Goal: Information Seeking & Learning: Learn about a topic

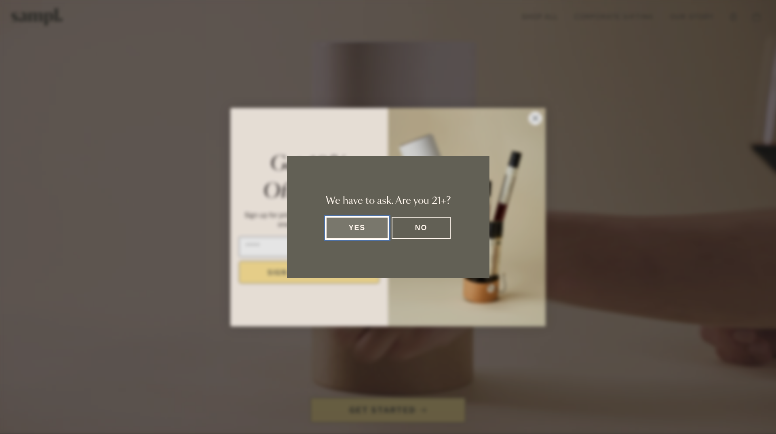
click at [366, 224] on button "Yes" at bounding box center [357, 228] width 63 height 22
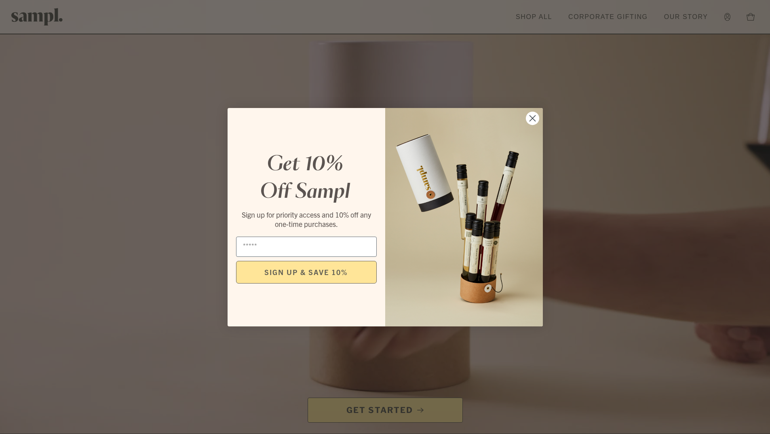
click at [530, 120] on circle "Close dialog" at bounding box center [531, 117] width 13 height 13
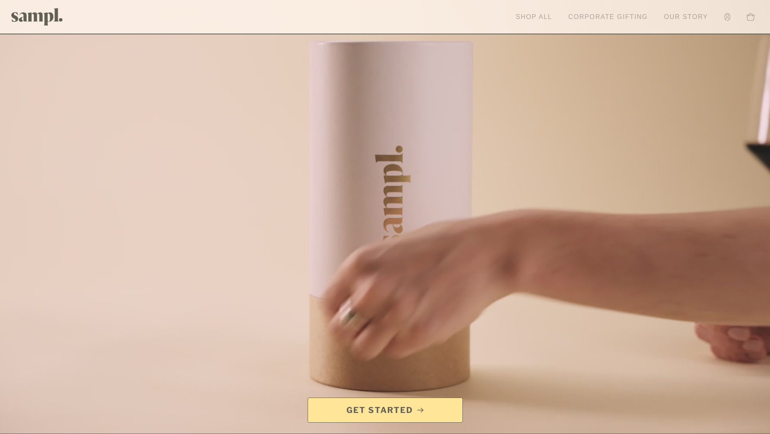
click at [586, 16] on link "Corporate Gifting" at bounding box center [608, 17] width 88 height 18
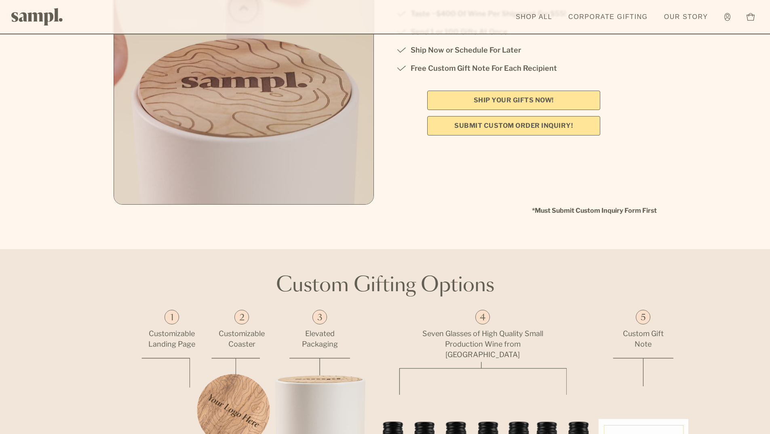
scroll to position [444, 0]
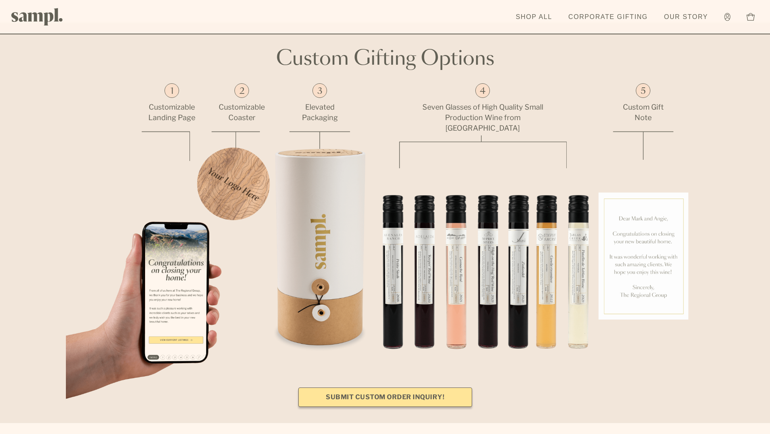
click at [423, 387] on link "Submit Custom Order Inquiry!" at bounding box center [385, 396] width 174 height 19
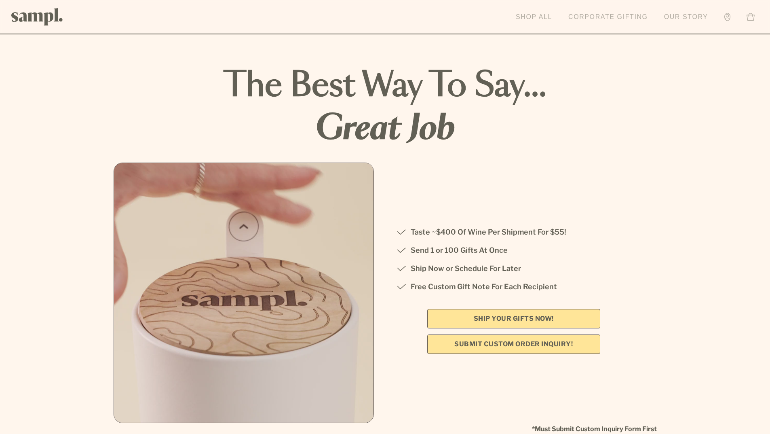
click at [680, 15] on link "Our Story" at bounding box center [686, 17] width 52 height 18
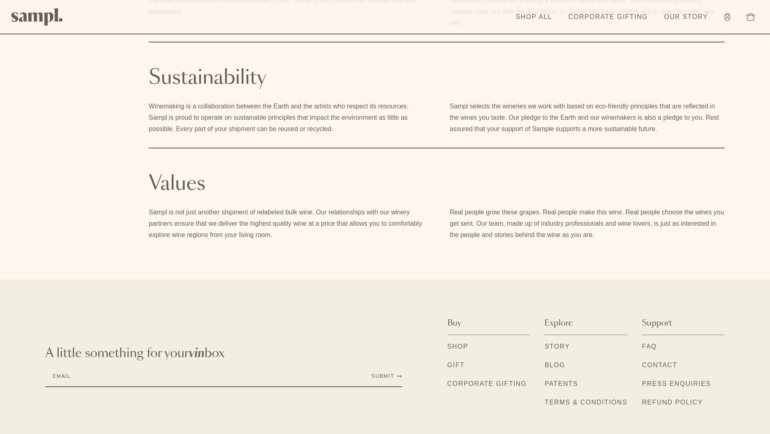
scroll to position [513, 0]
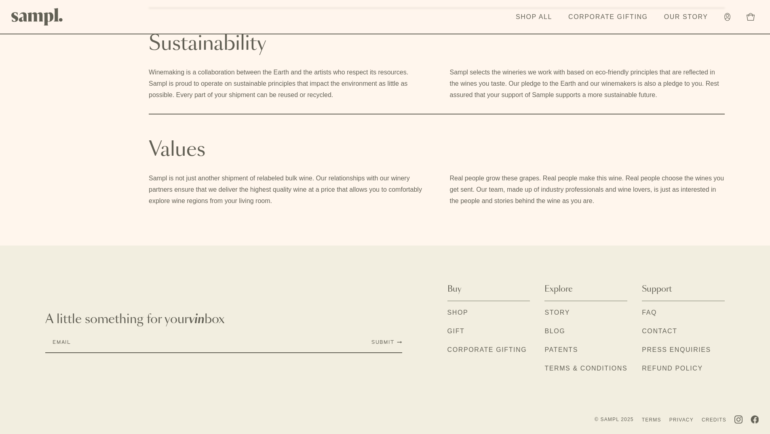
click at [458, 309] on link "Shop" at bounding box center [457, 312] width 21 height 11
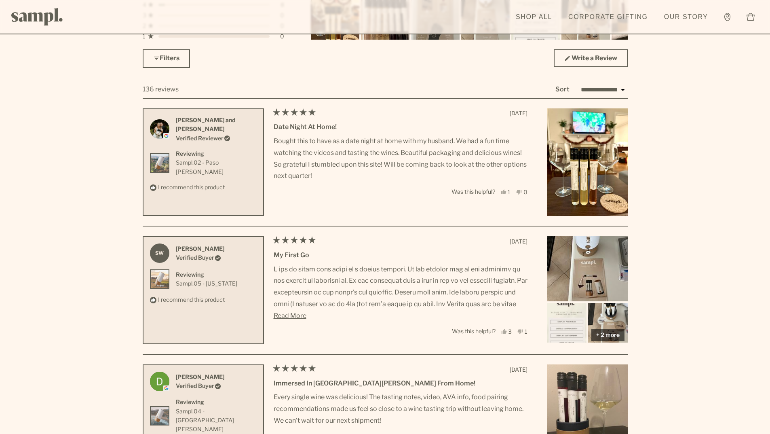
scroll to position [2016, 0]
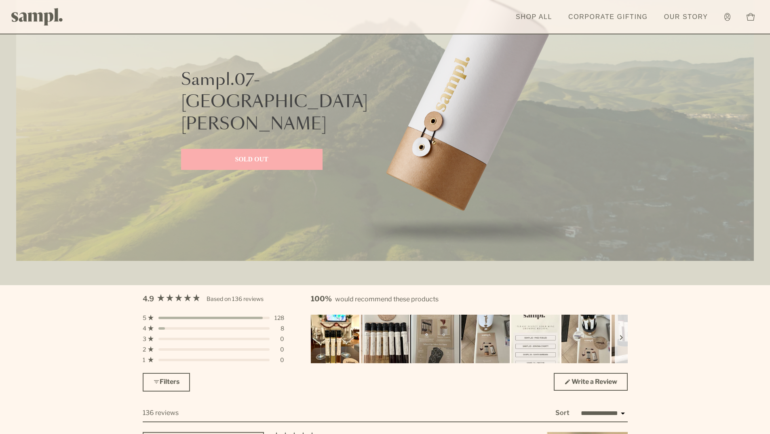
click at [442, 343] on img "Carousel of customer-uploaded media. Press left and right arrows to navigate. P…" at bounding box center [435, 338] width 51 height 51
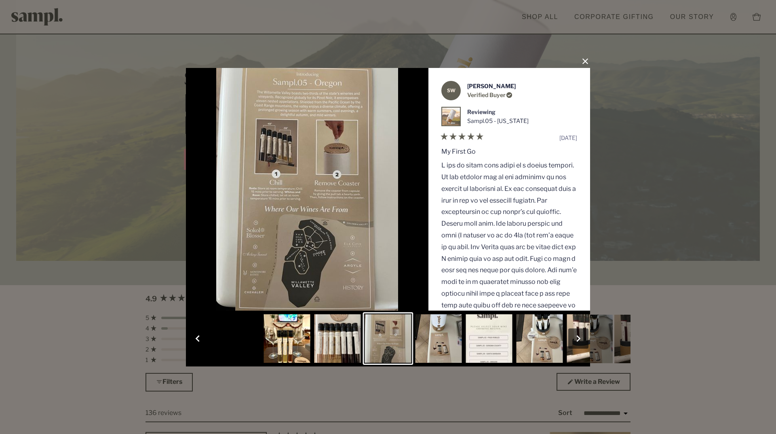
click at [582, 59] on button "Close Dialog" at bounding box center [585, 61] width 13 height 13
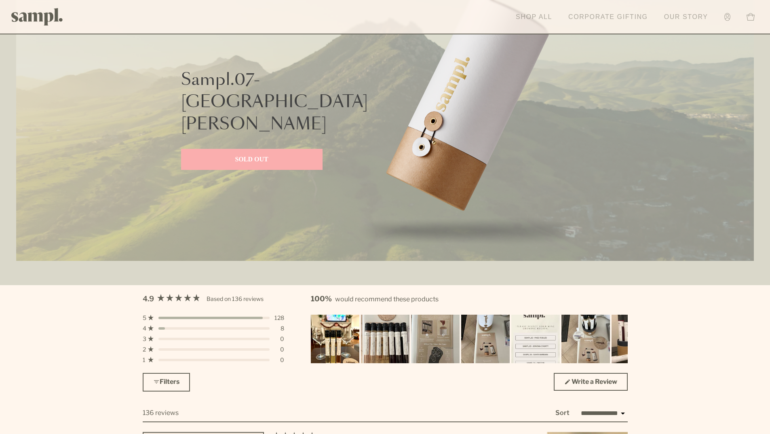
click at [538, 17] on link "Shop All" at bounding box center [533, 17] width 44 height 18
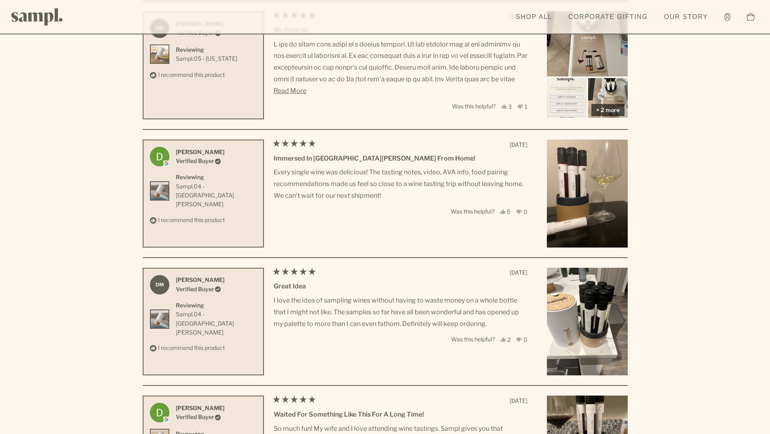
scroll to position [2864, 0]
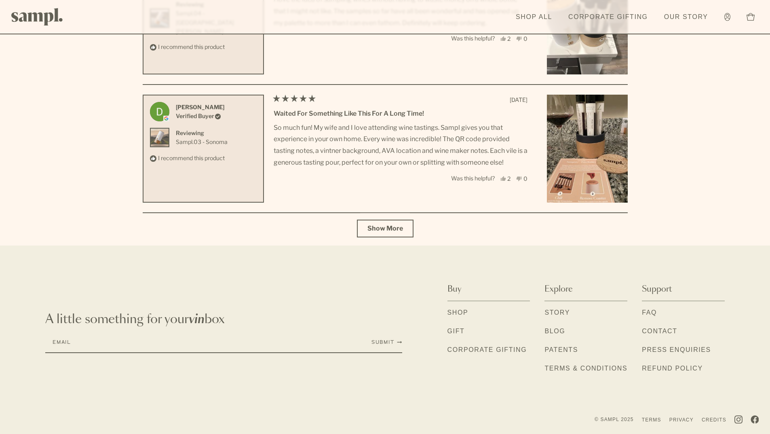
click at [653, 312] on link "FAQ" at bounding box center [649, 312] width 15 height 11
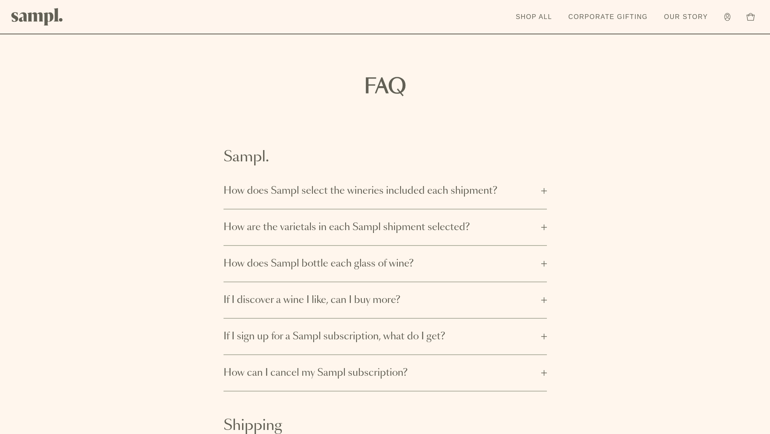
click at [331, 266] on span "How does Sampl bottle each glass of wine?" at bounding box center [379, 263] width 313 height 13
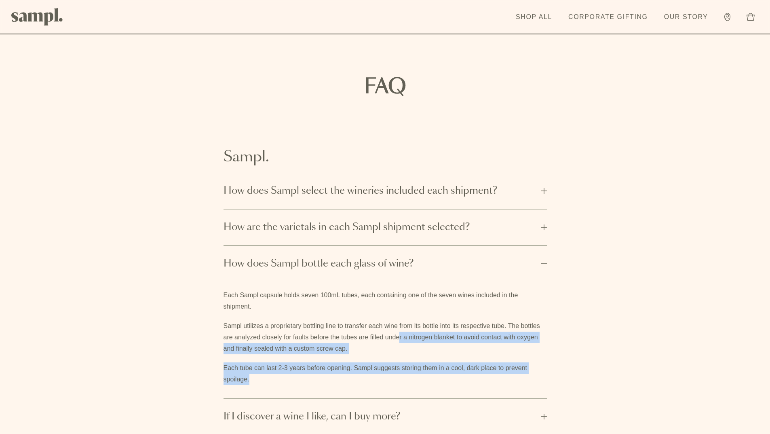
drag, startPoint x: 400, startPoint y: 337, endPoint x: 468, endPoint y: 370, distance: 76.4
click at [455, 387] on div "Each Sampl capsule holds seven 100mL tubes, each containing one of the seven wi…" at bounding box center [384, 339] width 323 height 116
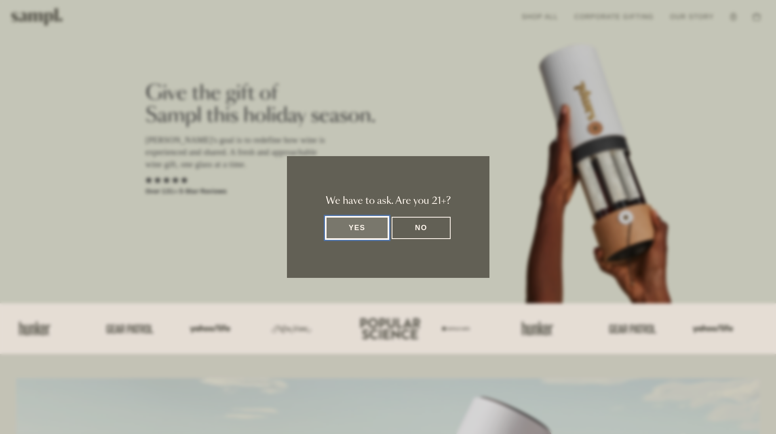
click at [359, 231] on button "Yes" at bounding box center [357, 228] width 63 height 22
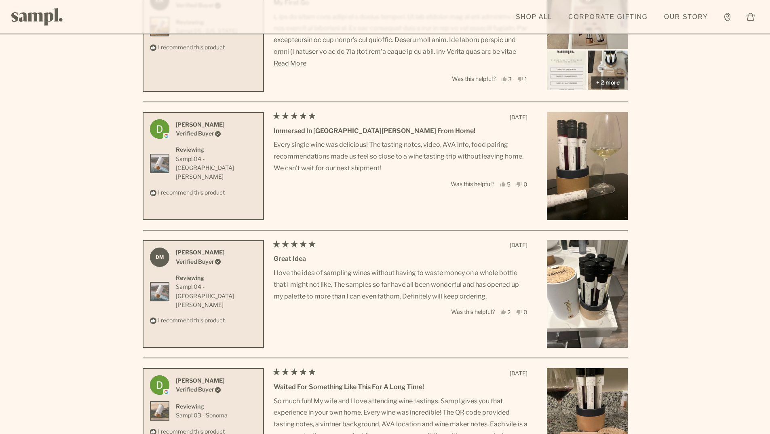
scroll to position [2667, 0]
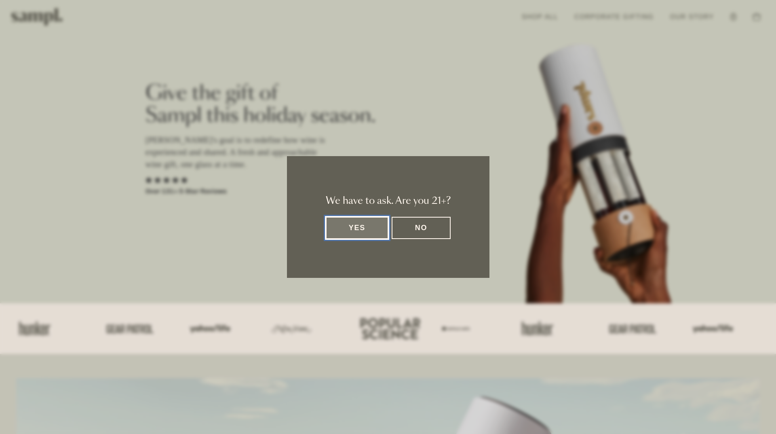
click at [440, 223] on button "No" at bounding box center [420, 228] width 59 height 22
click at [425, 233] on button "No" at bounding box center [420, 228] width 59 height 22
click at [345, 221] on button "Yes" at bounding box center [357, 228] width 63 height 22
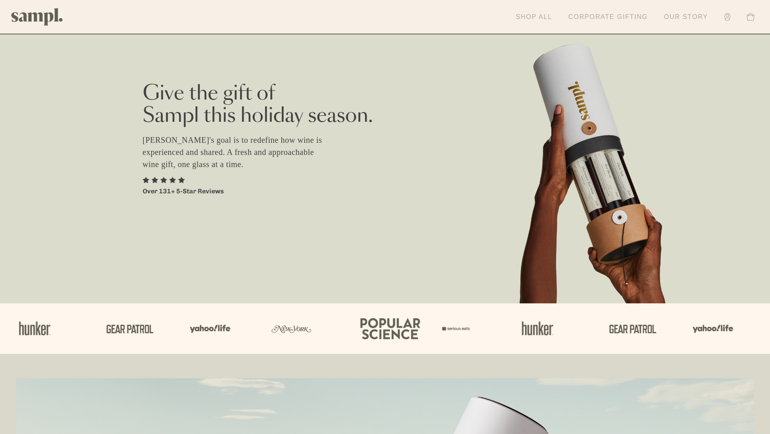
click at [681, 13] on link "Our Story" at bounding box center [686, 17] width 52 height 18
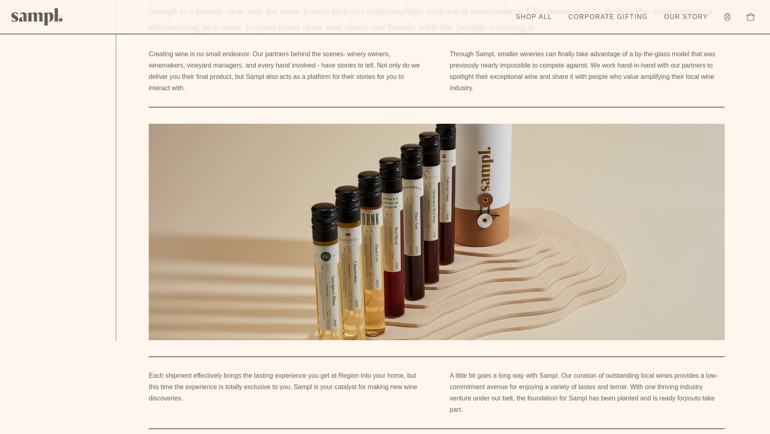
scroll to position [81, 0]
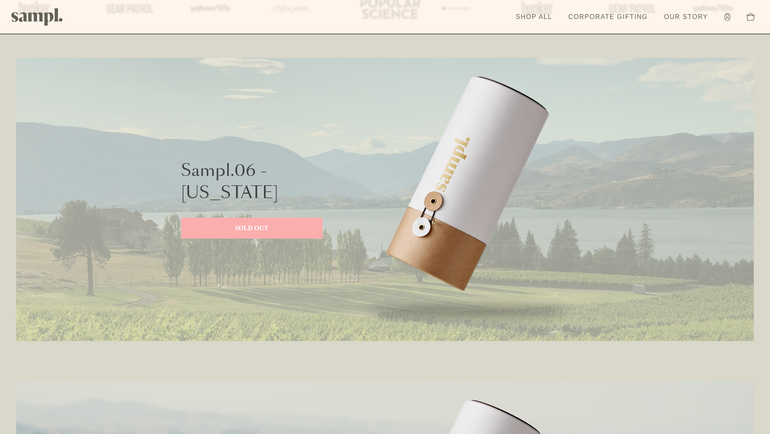
scroll to position [323, 0]
